Goal: Navigation & Orientation: Find specific page/section

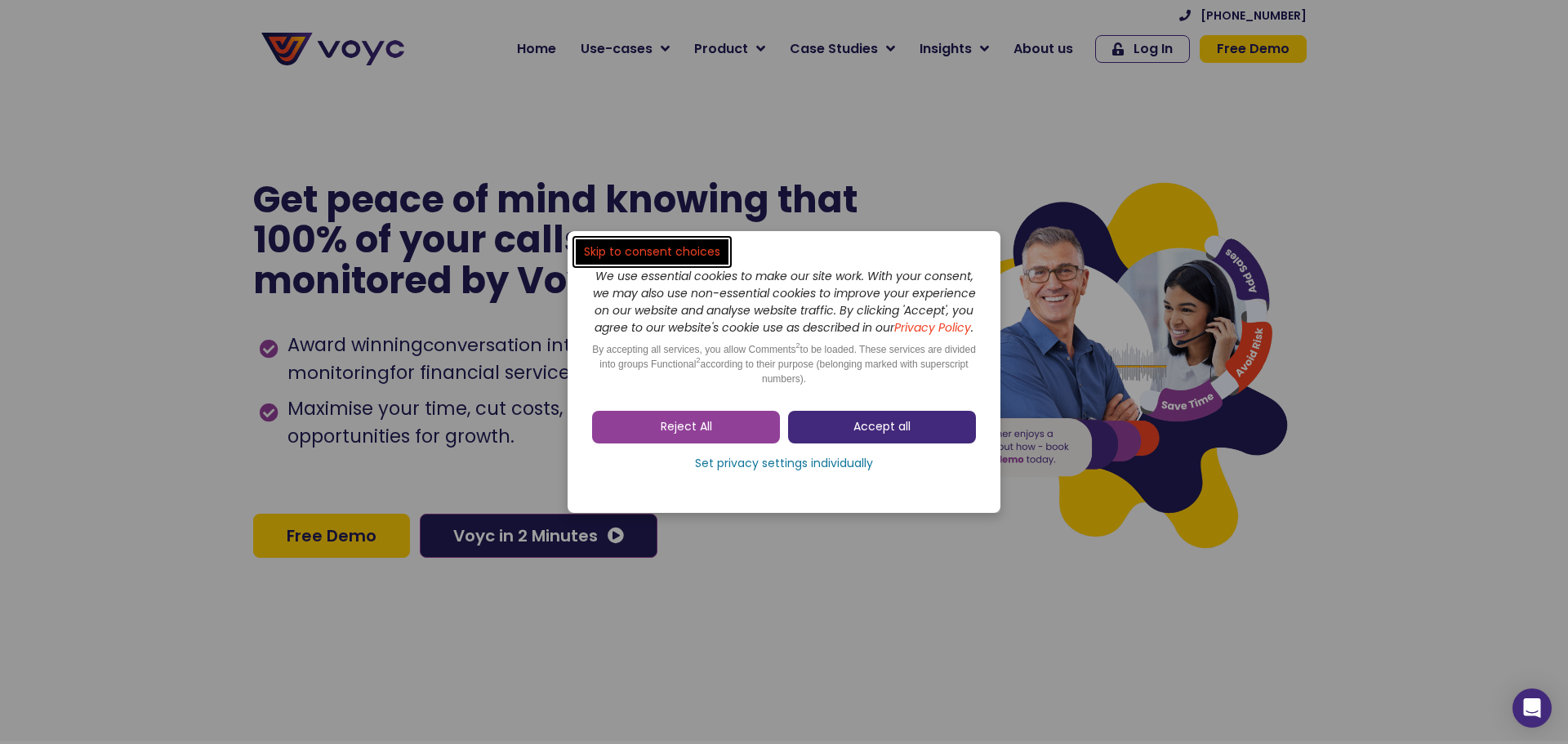
click at [884, 429] on span "Accept all" at bounding box center [882, 426] width 58 height 16
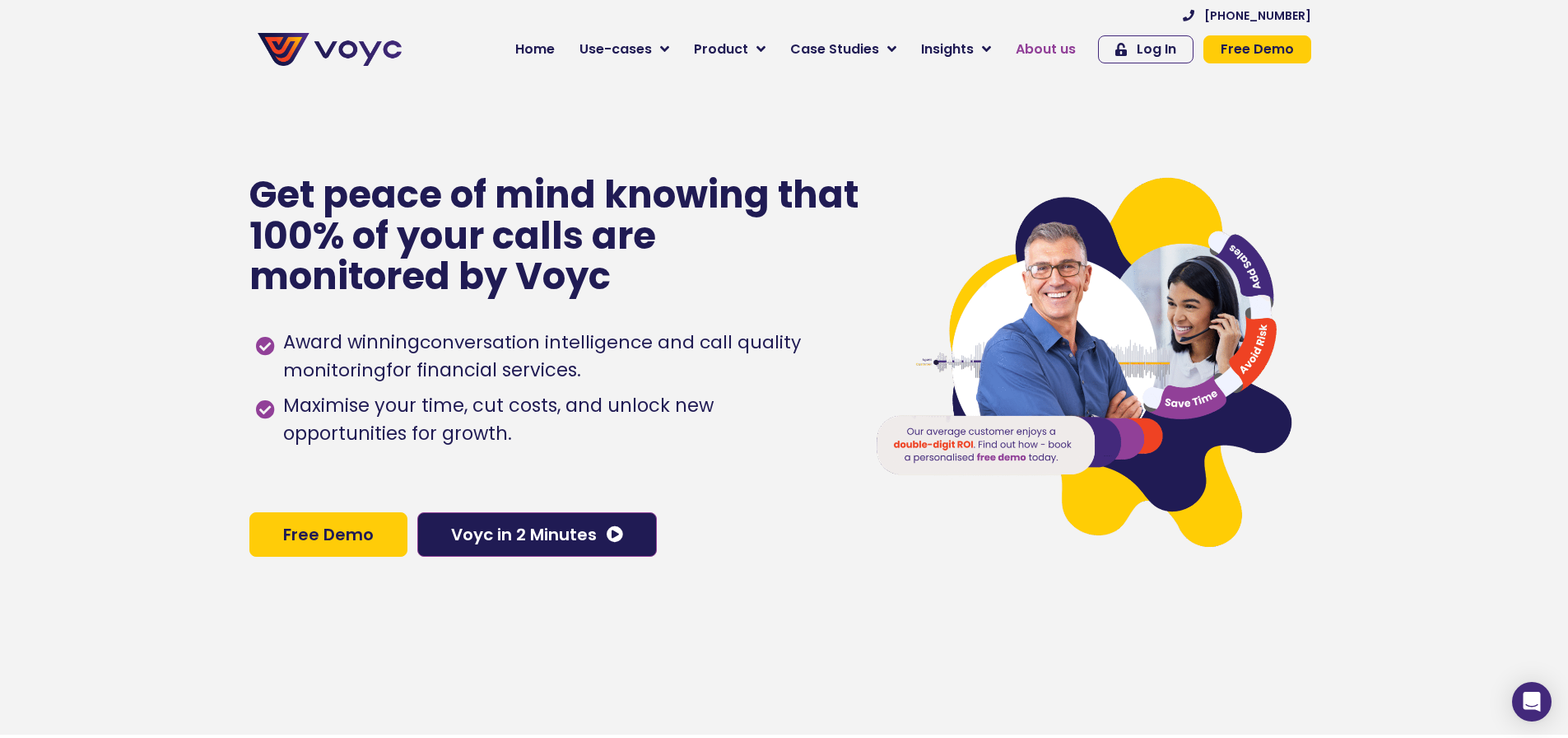
click at [1040, 49] on span "About us" at bounding box center [1045, 49] width 60 height 20
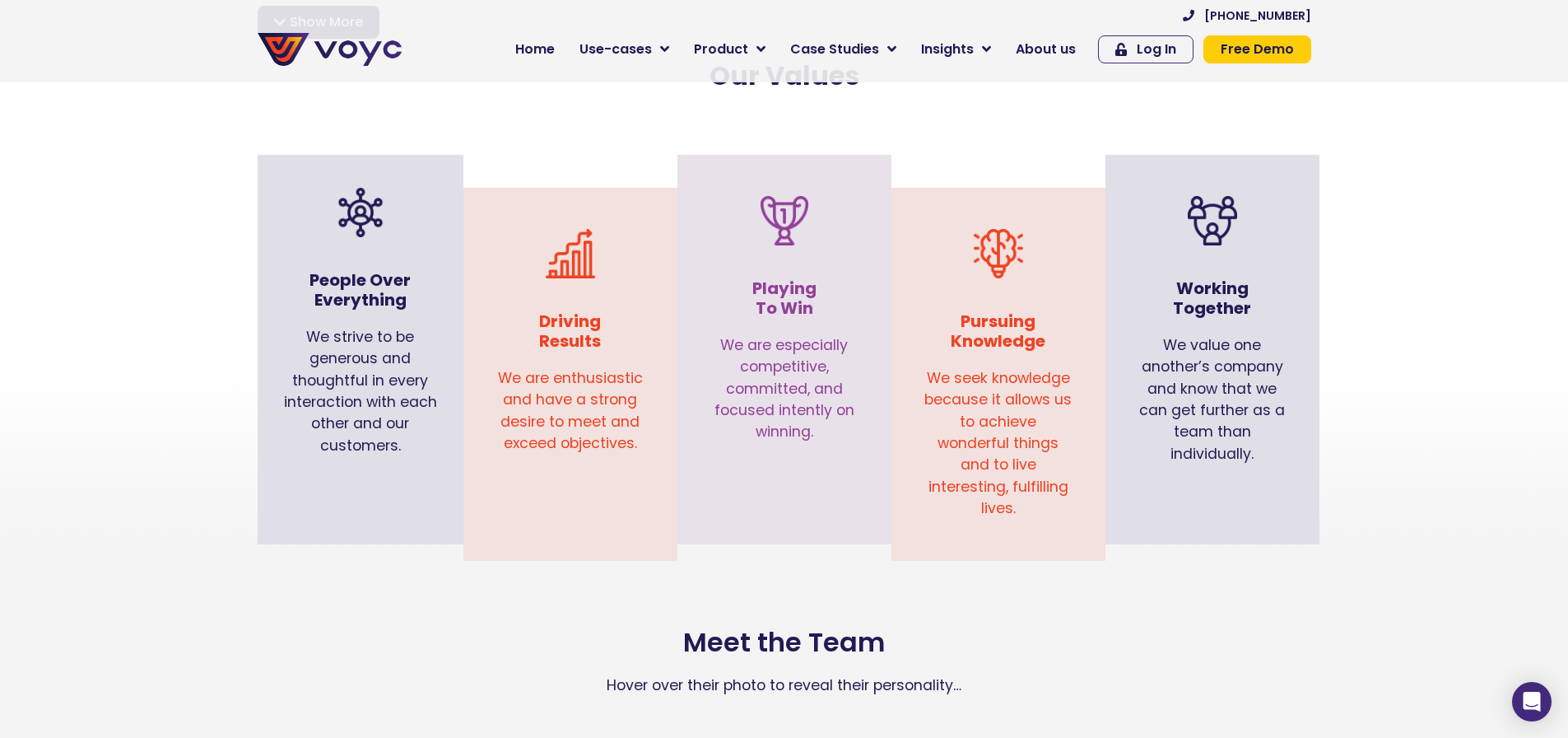
scroll to position [1564, 0]
